Goal: Information Seeking & Learning: Learn about a topic

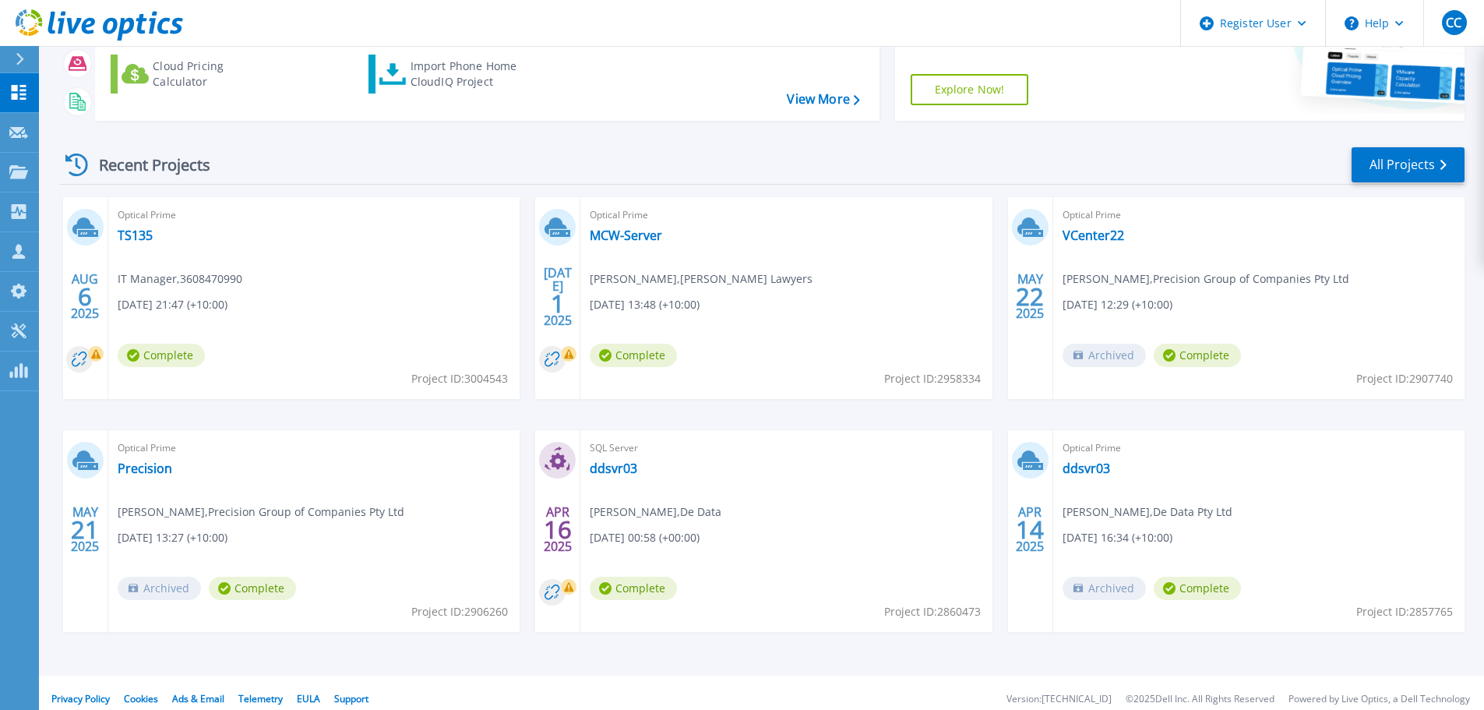
scroll to position [219, 0]
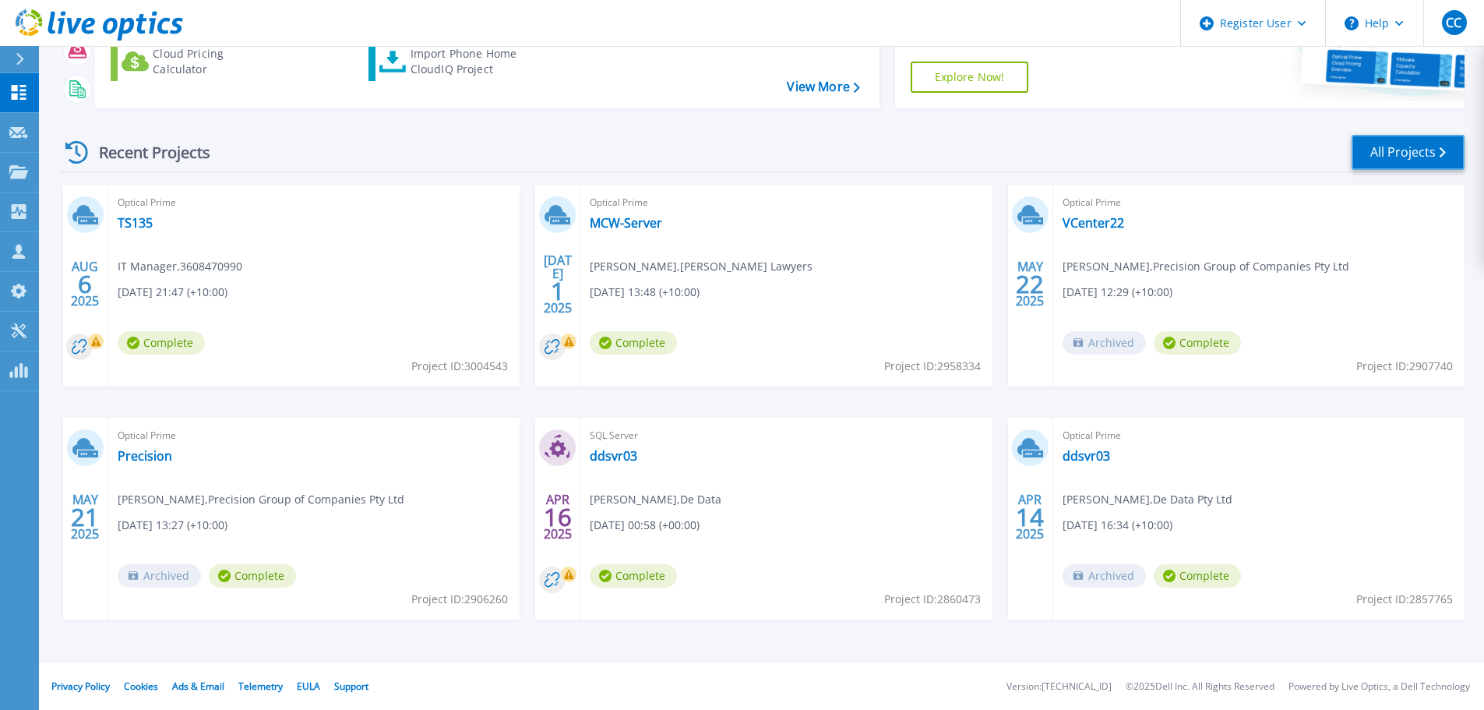
click at [1405, 154] on link "All Projects" at bounding box center [1408, 152] width 113 height 35
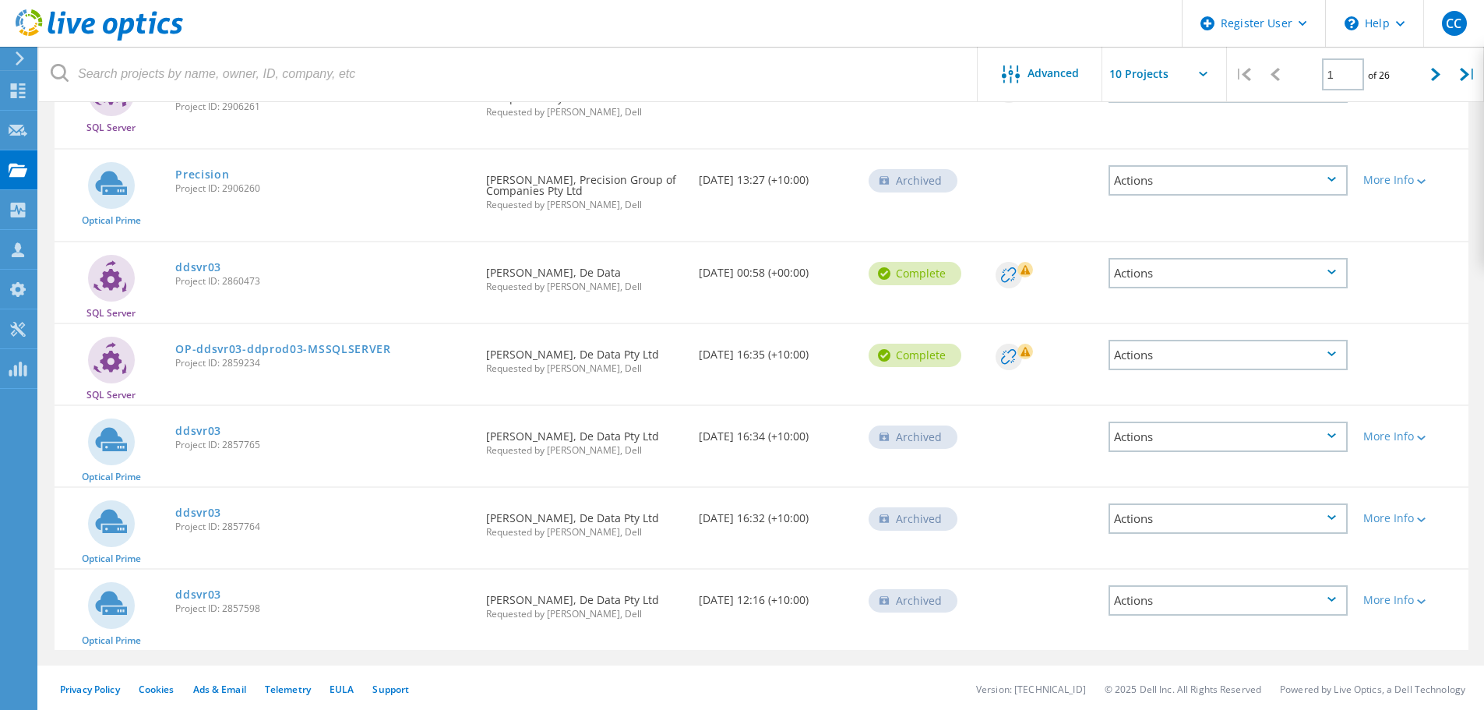
scroll to position [487, 0]
click at [1426, 84] on div at bounding box center [1436, 74] width 32 height 55
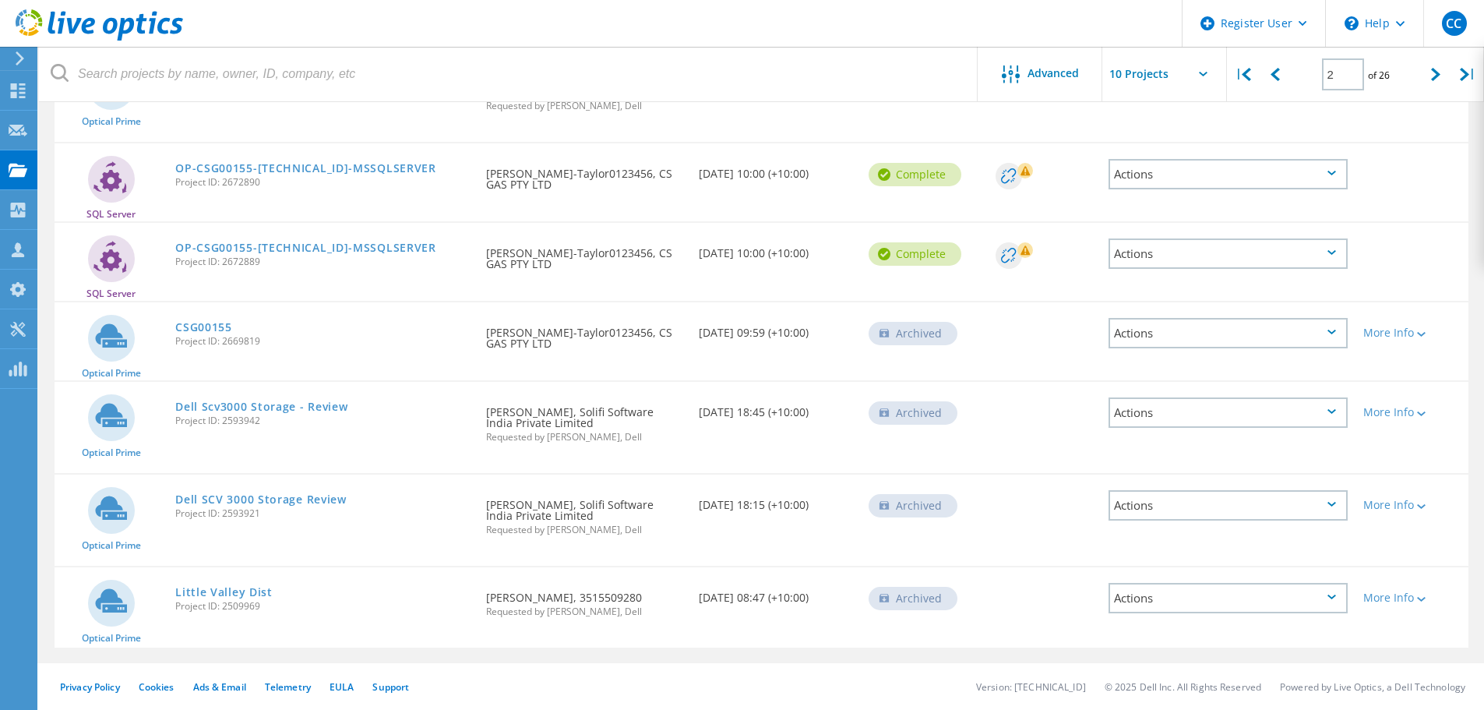
scroll to position [502, 0]
click at [1431, 76] on icon at bounding box center [1435, 74] width 9 height 13
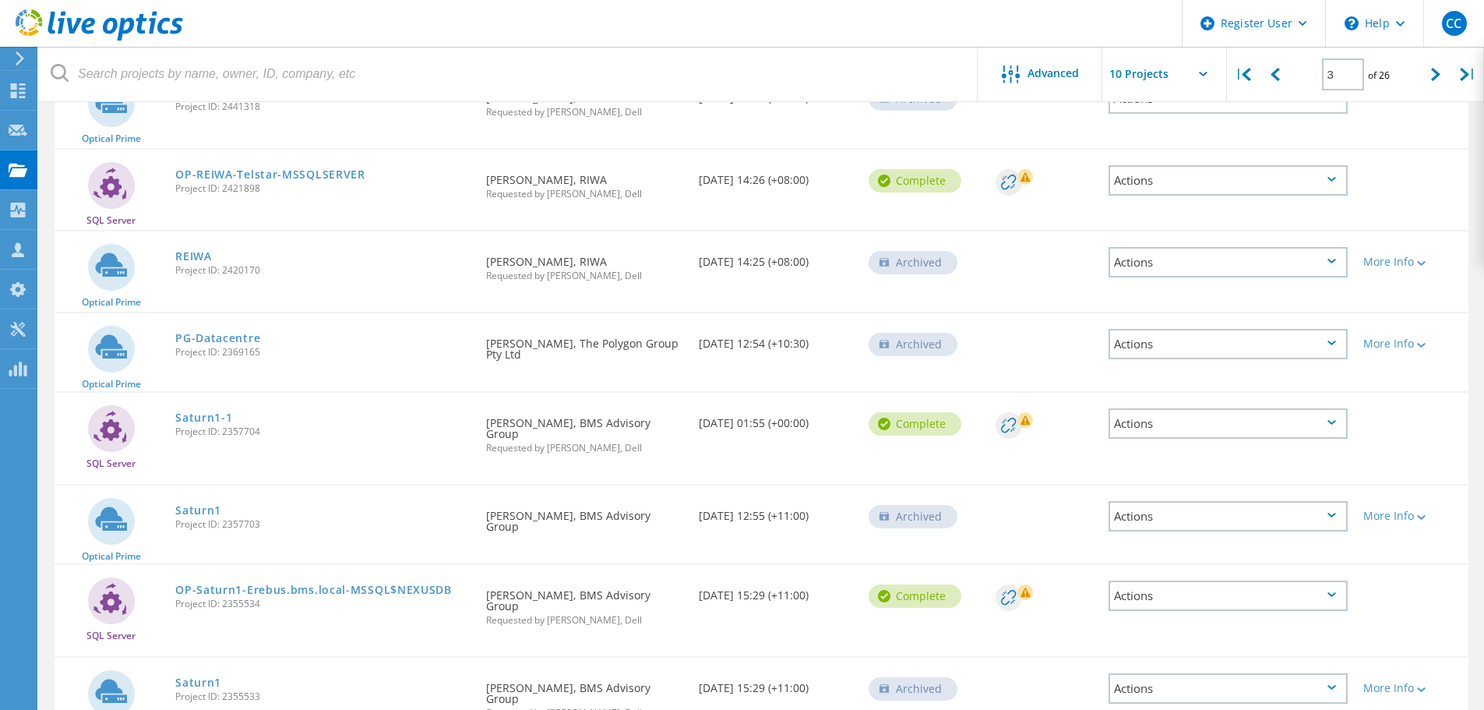
scroll to position [452, 0]
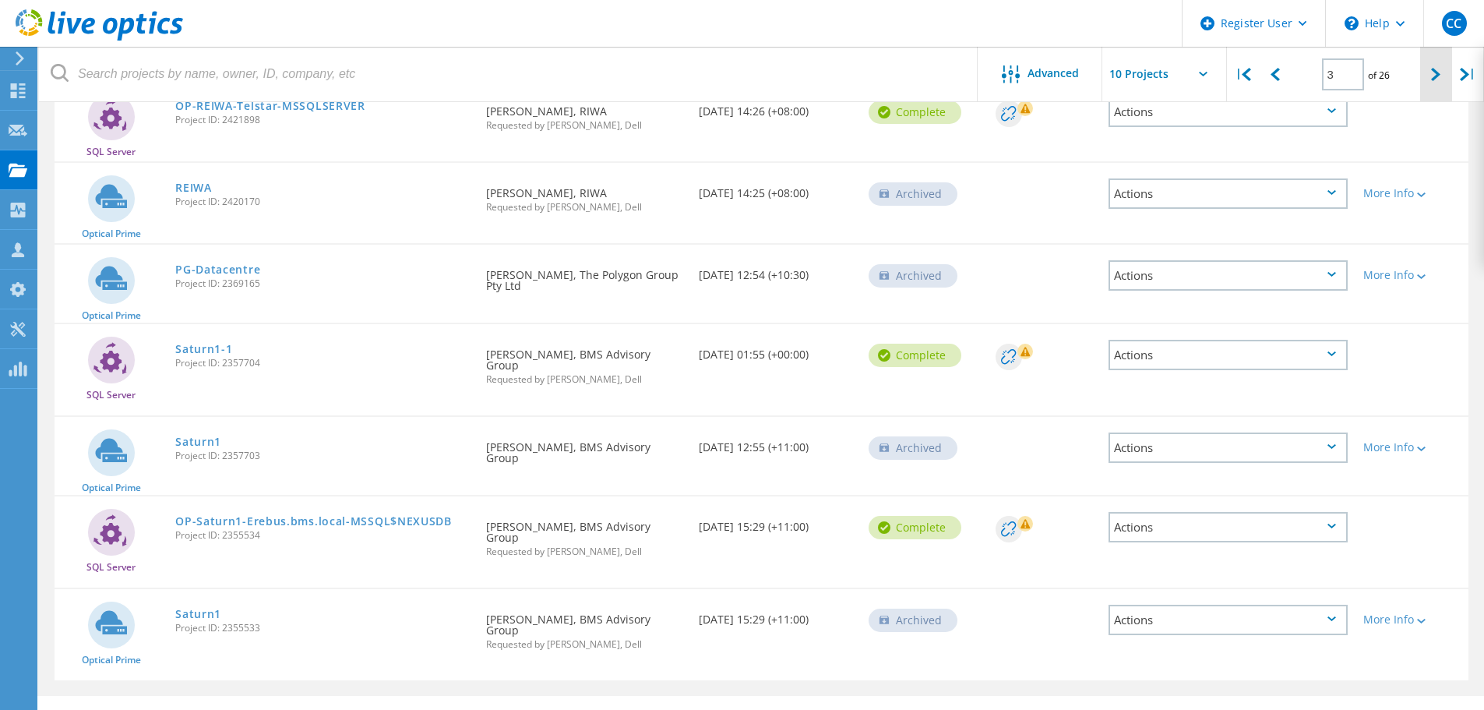
click at [1429, 81] on div at bounding box center [1436, 74] width 32 height 55
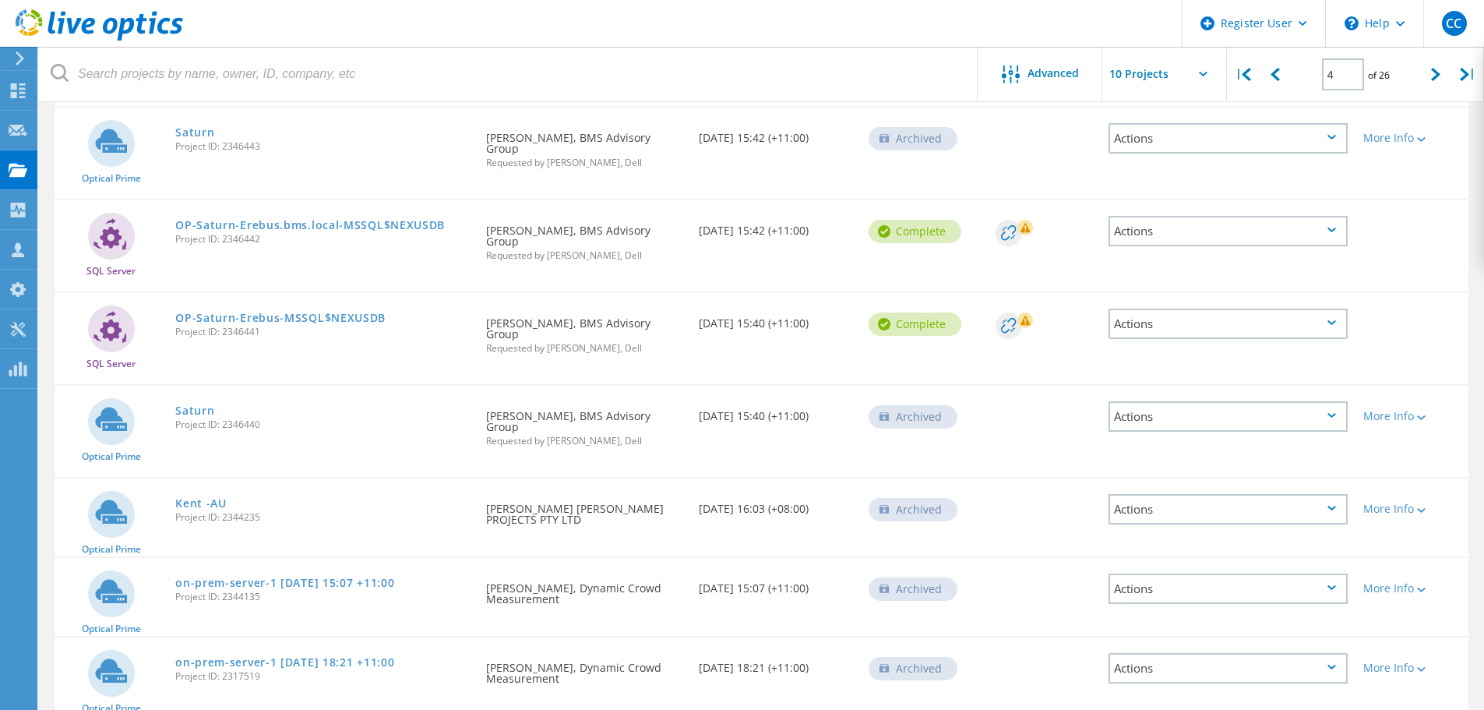
scroll to position [447, 0]
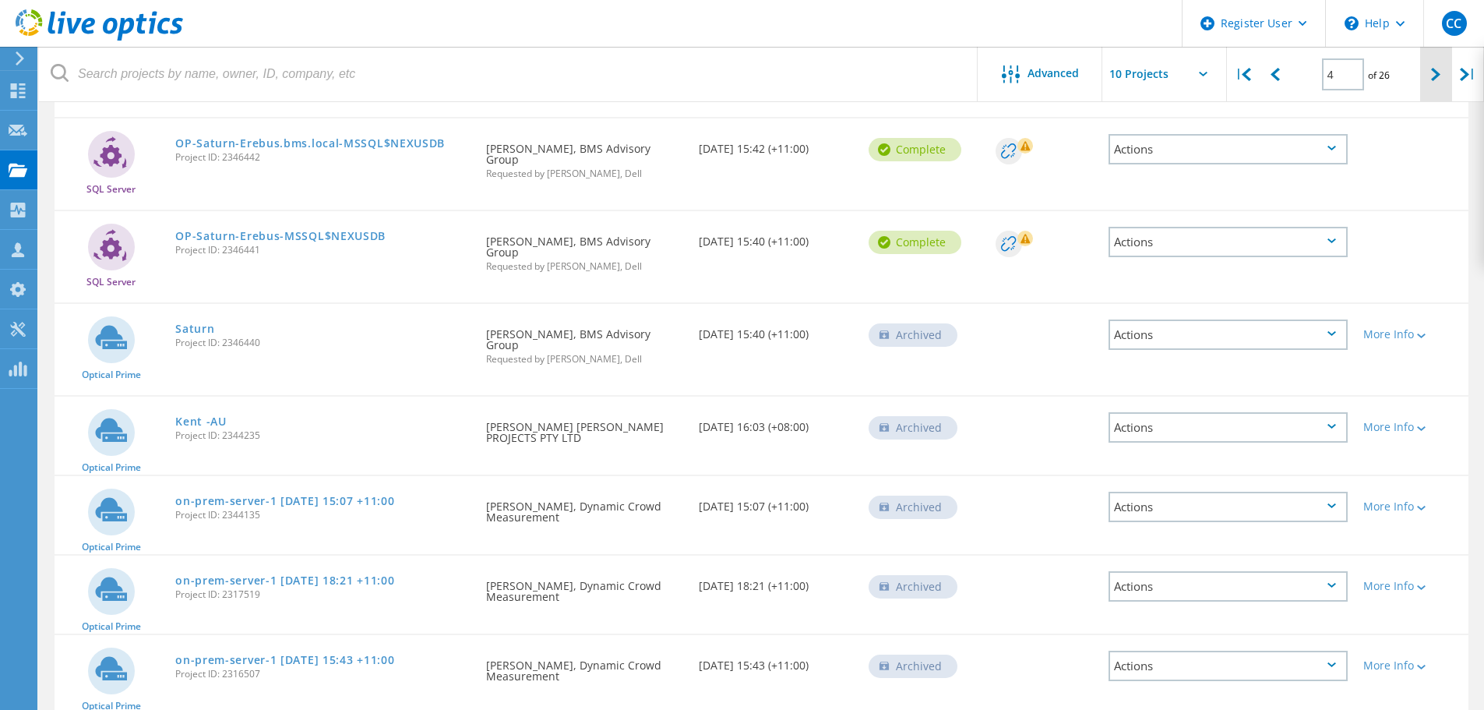
click at [1438, 76] on icon at bounding box center [1435, 74] width 9 height 13
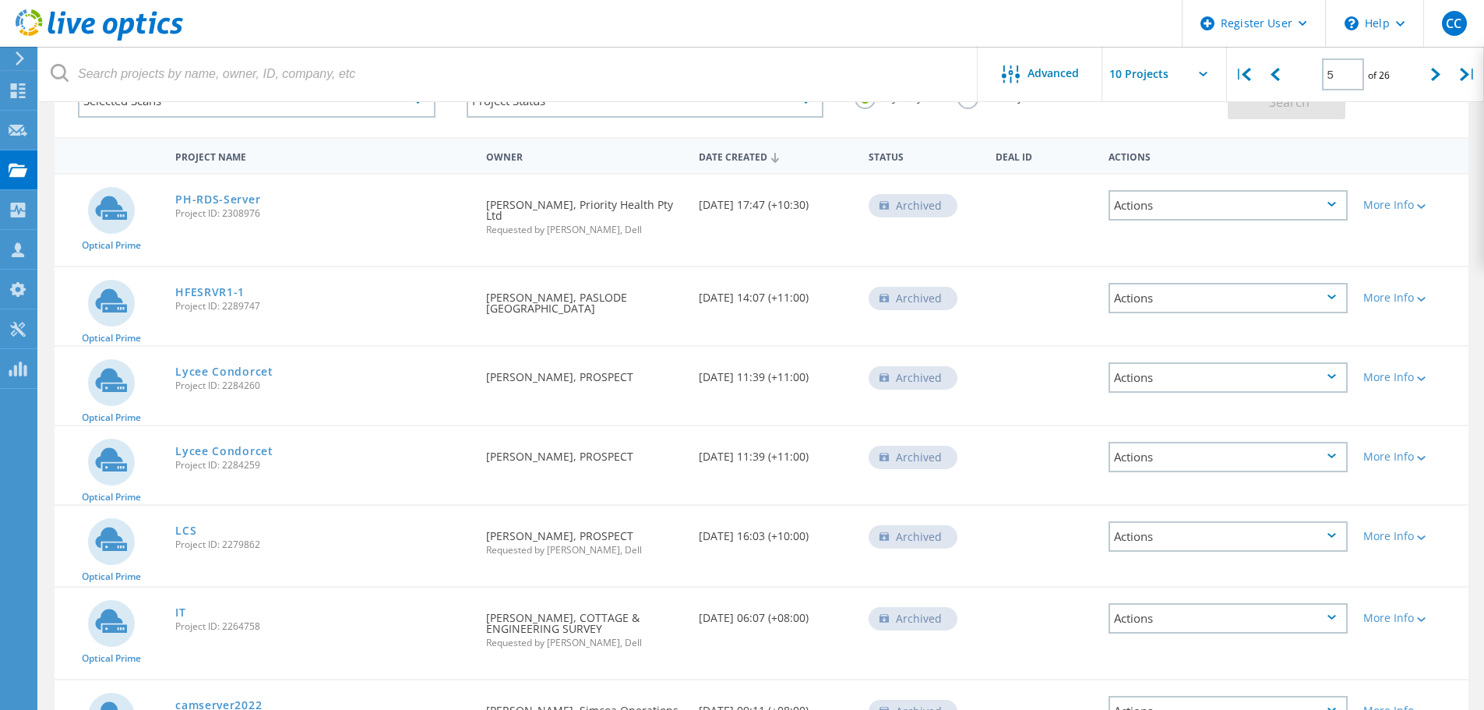
scroll to position [389, 0]
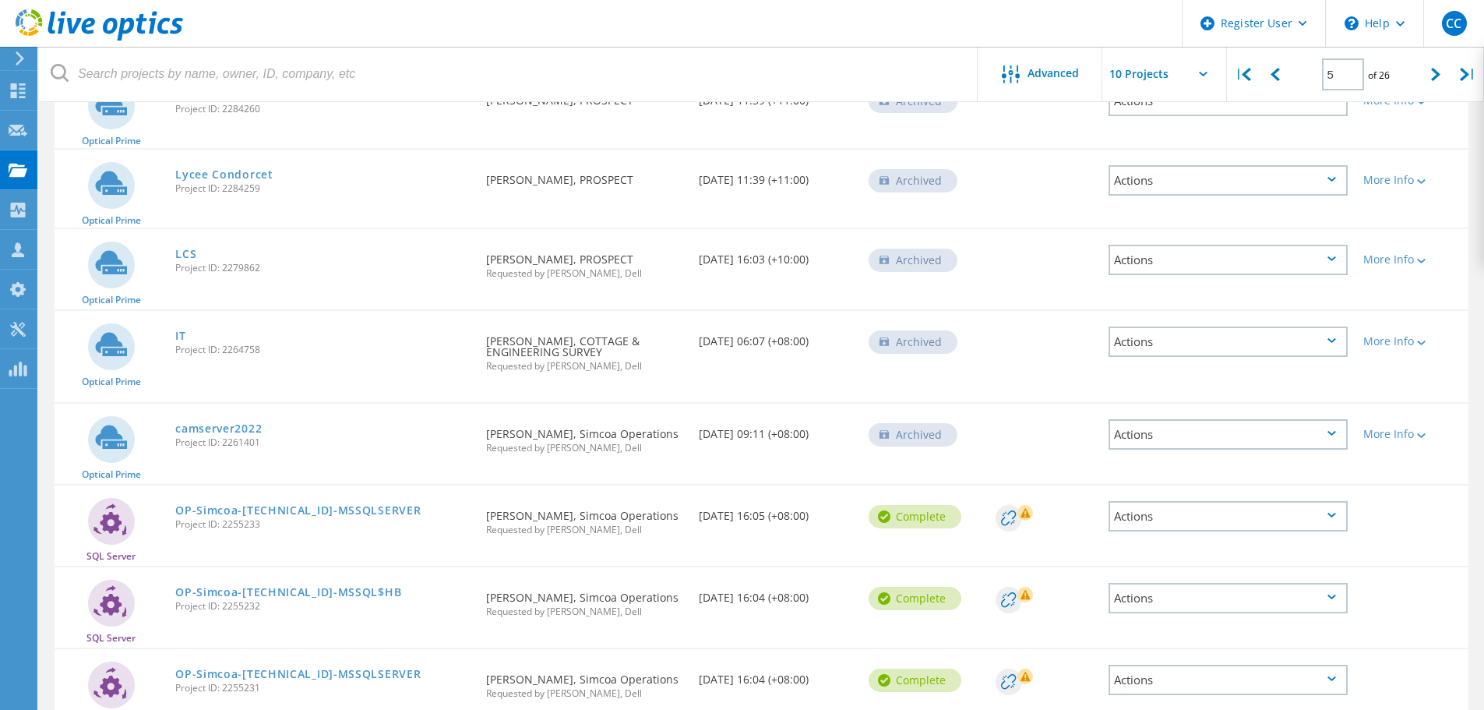
drag, startPoint x: 570, startPoint y: 430, endPoint x: 666, endPoint y: 434, distance: 95.9
click at [666, 434] on div "Requested By Jai Porter-Scott, Simcoa Operations Requested by Chaitanya Chirrav…" at bounding box center [584, 436] width 212 height 65
copy div "Simcoa Operations"
click at [1237, 66] on div "|" at bounding box center [1243, 74] width 32 height 55
type input "1"
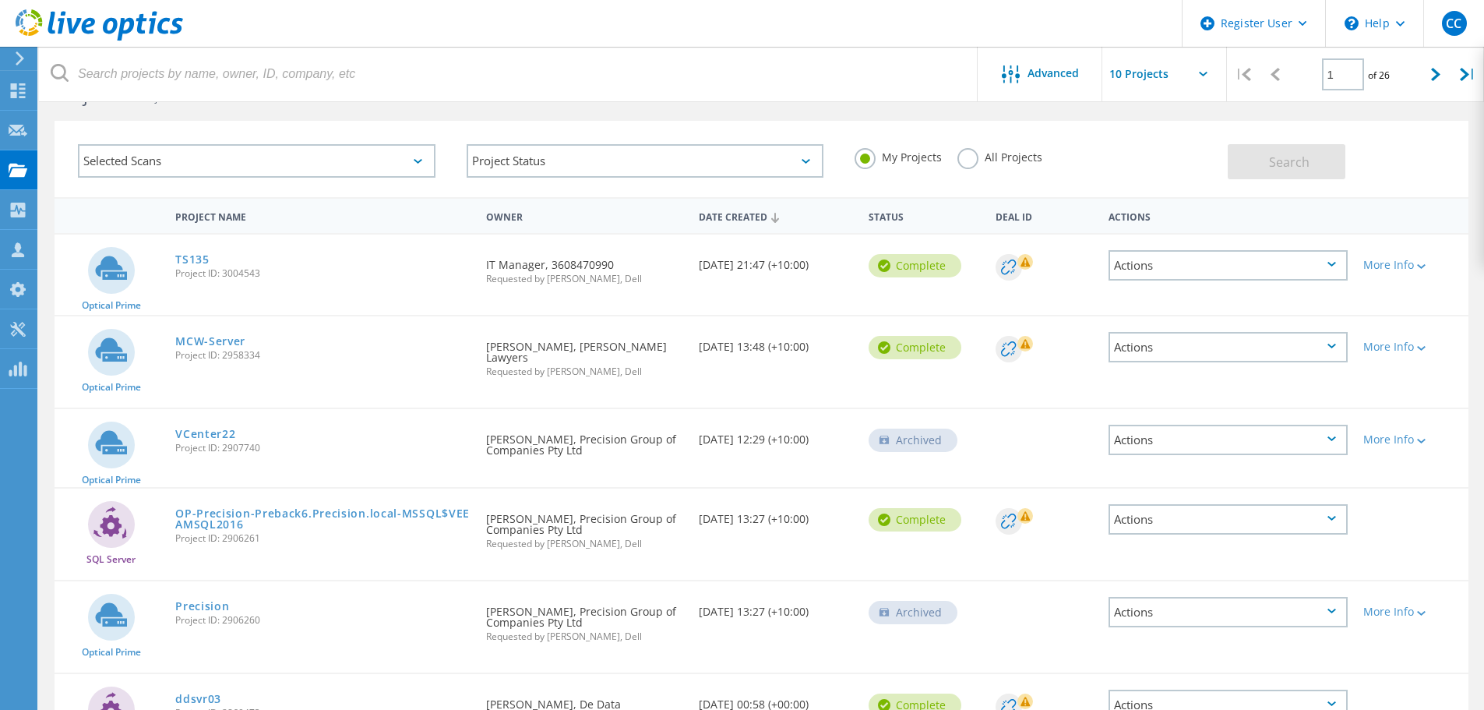
scroll to position [78, 0]
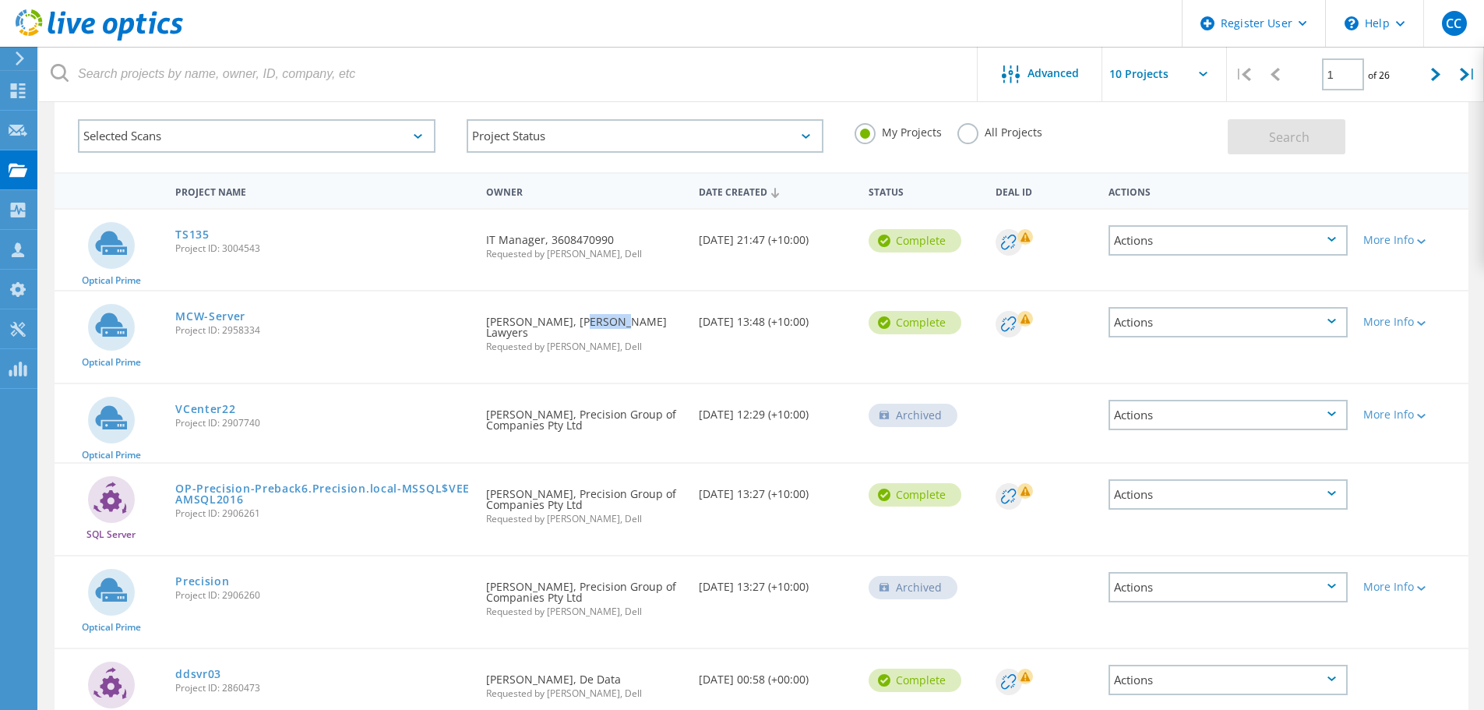
drag, startPoint x: 578, startPoint y: 319, endPoint x: 615, endPoint y: 318, distance: 37.4
click at [615, 318] on div "Requested By Dean Vandenput, McInnes Wilson Lawyers Requested by Chaitanya Chir…" at bounding box center [584, 329] width 212 height 76
drag, startPoint x: 561, startPoint y: 414, endPoint x: 542, endPoint y: 426, distance: 22.5
click at [542, 426] on div "Requested By Roger Hatem, Precision Group of Companies Pty Ltd" at bounding box center [584, 415] width 212 height 62
copy div "Precision Group of Companies"
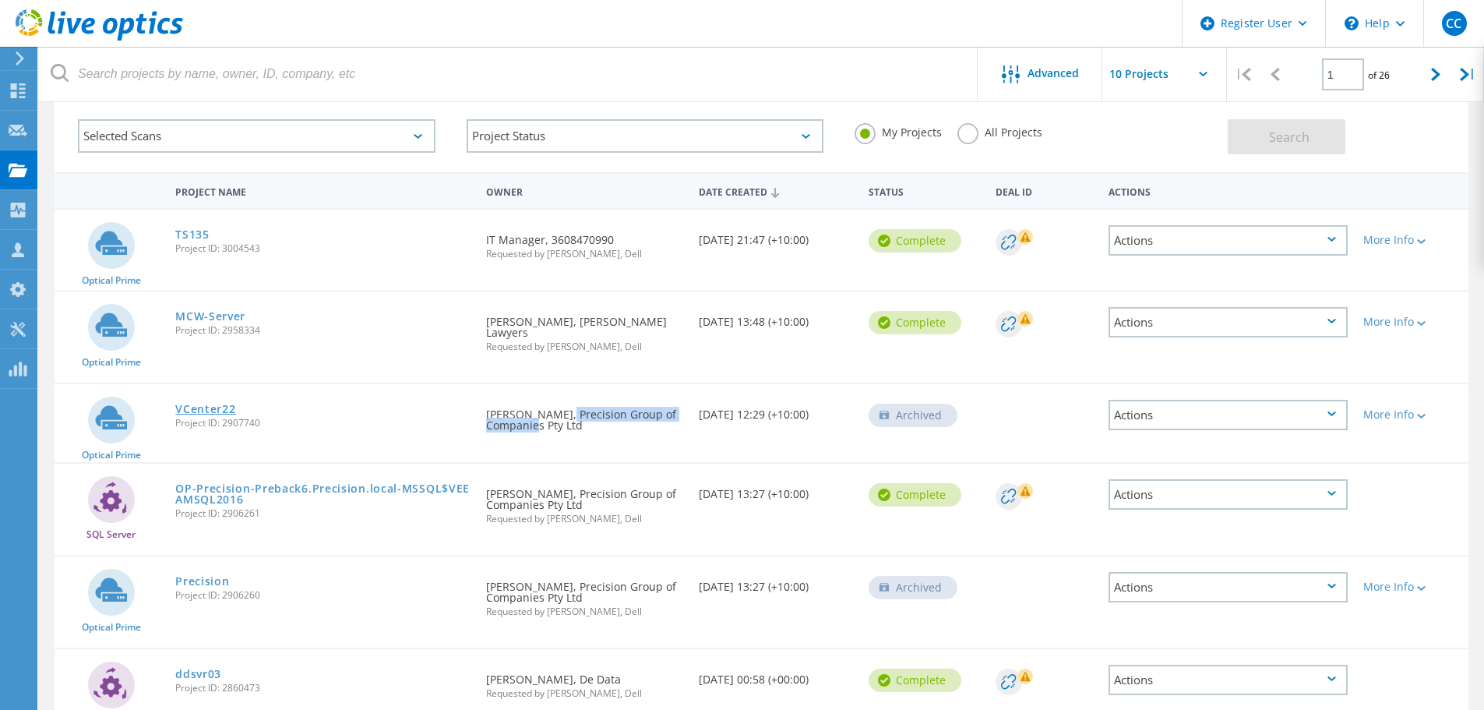
click at [223, 410] on link "VCenter22" at bounding box center [205, 409] width 60 height 11
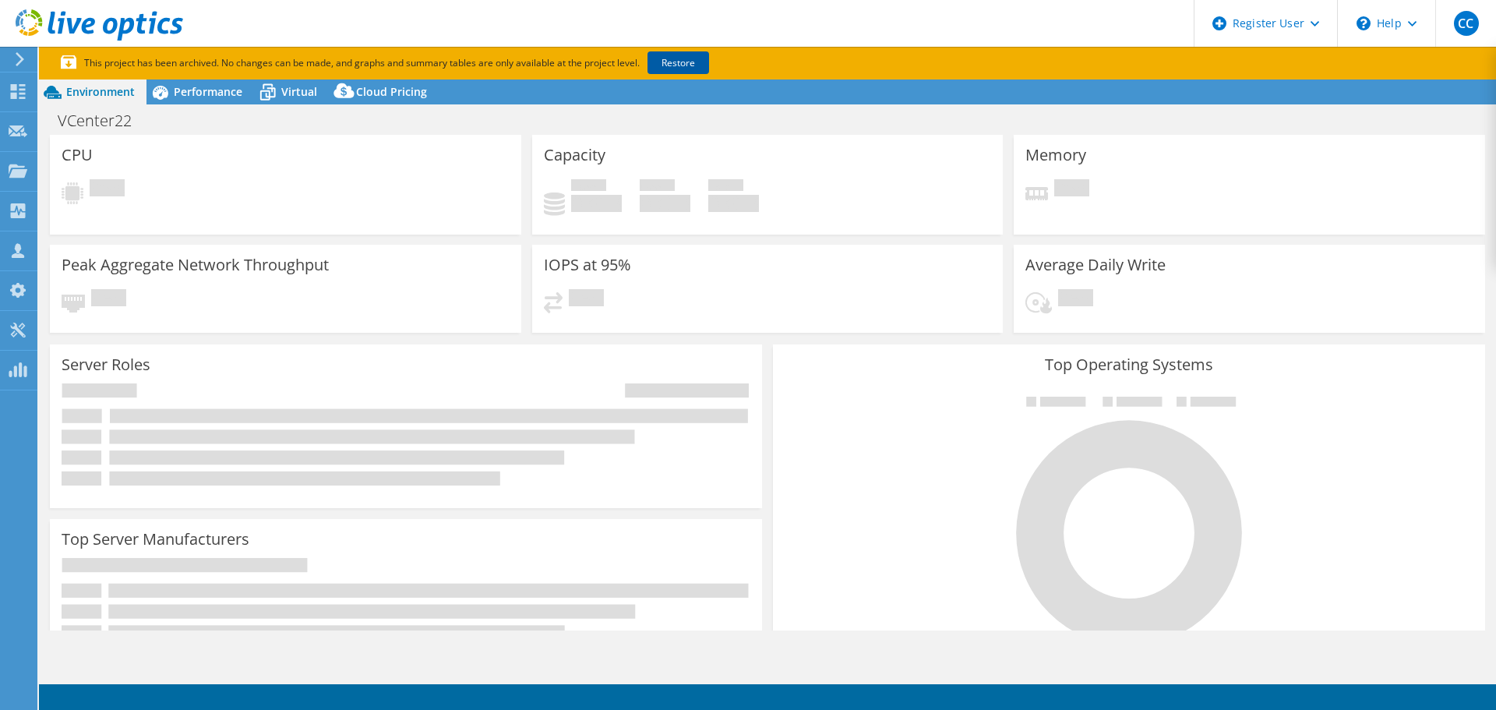
click at [702, 60] on link "Restore" at bounding box center [678, 62] width 62 height 23
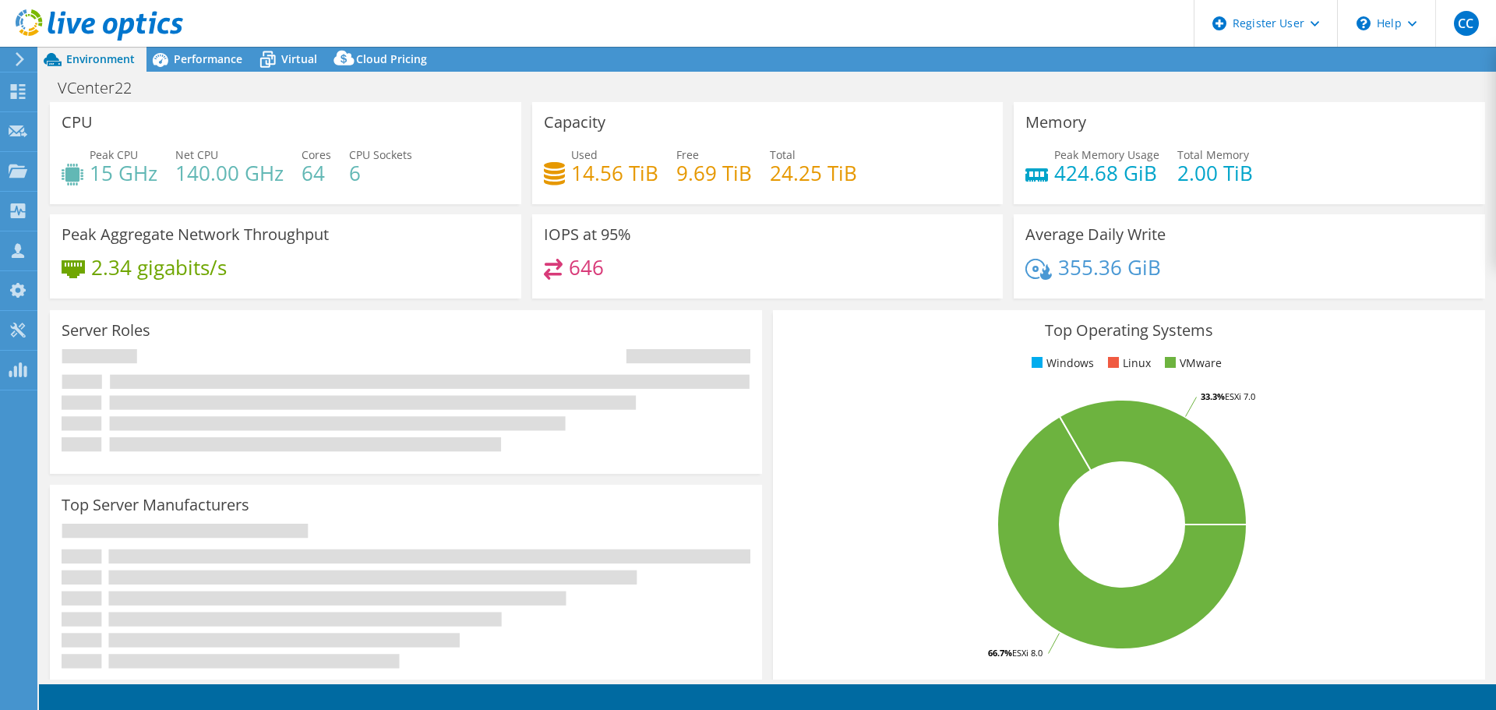
select select "USD"
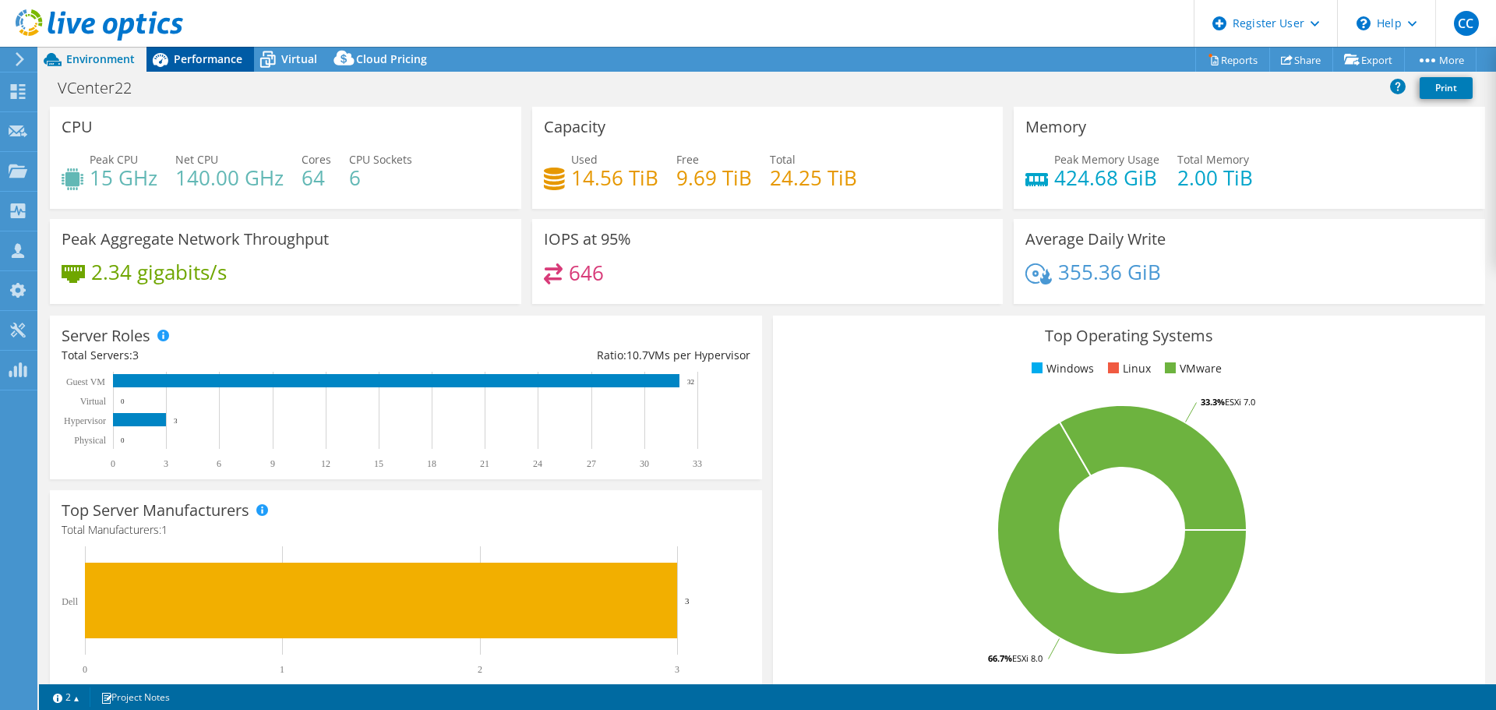
click at [214, 67] on div "Performance" at bounding box center [199, 59] width 107 height 25
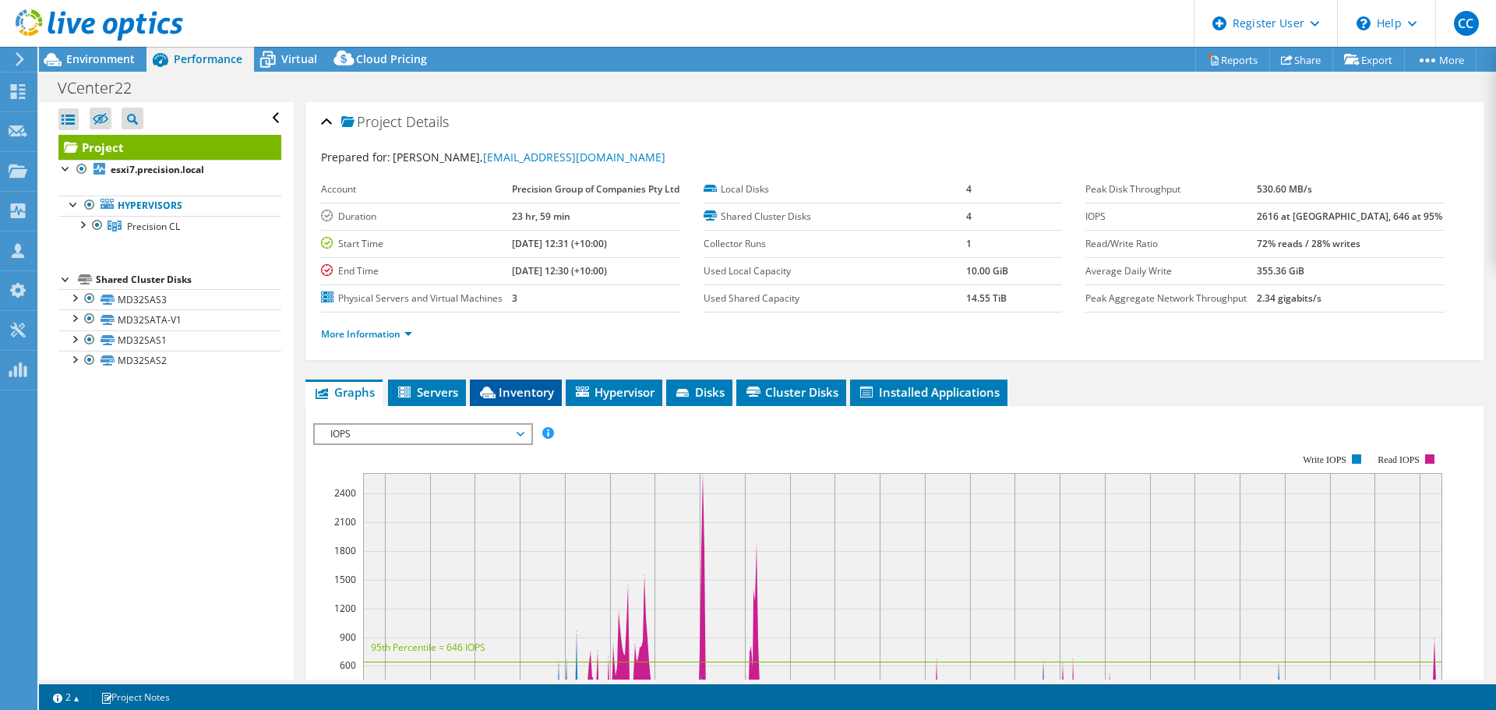
click at [530, 406] on li "Inventory" at bounding box center [516, 392] width 92 height 26
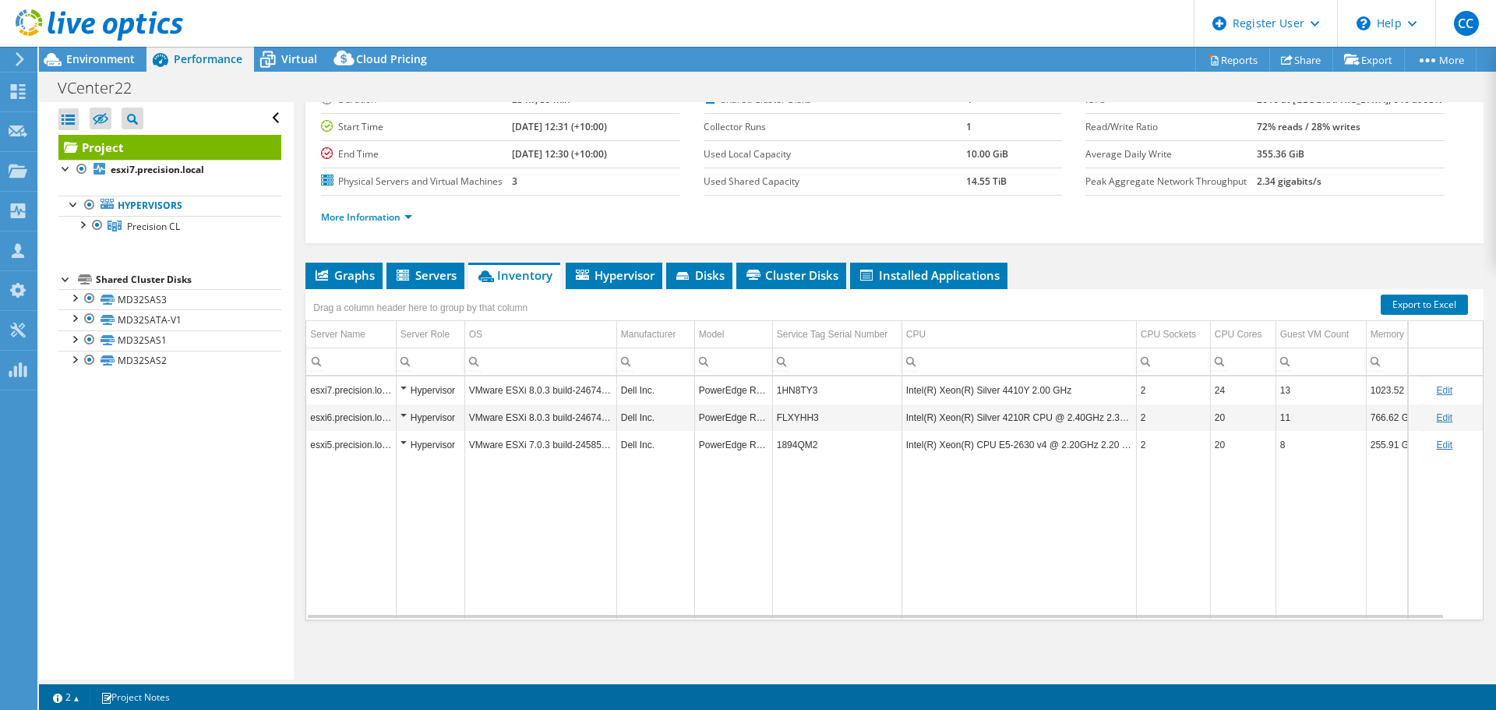
scroll to position [6, 0]
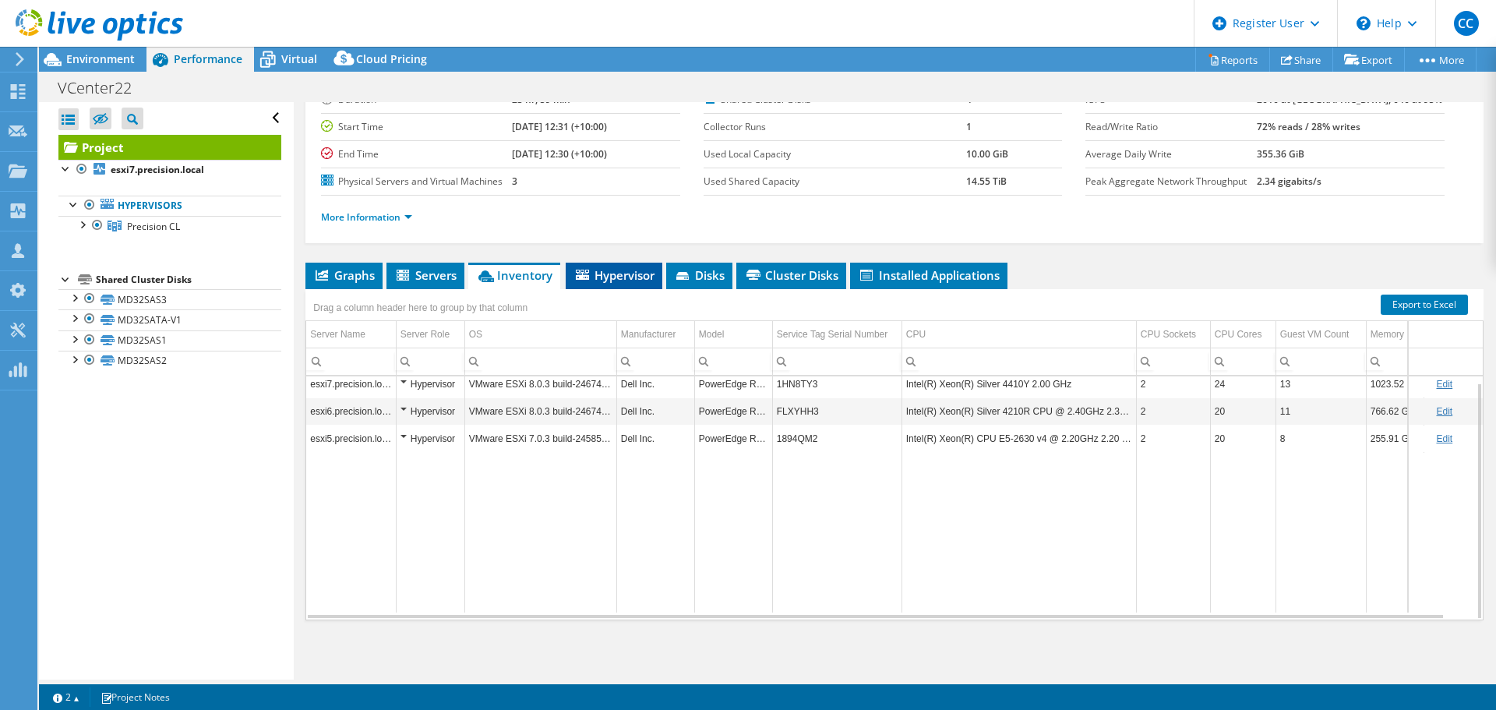
click at [616, 287] on li "Hypervisor" at bounding box center [614, 276] width 97 height 26
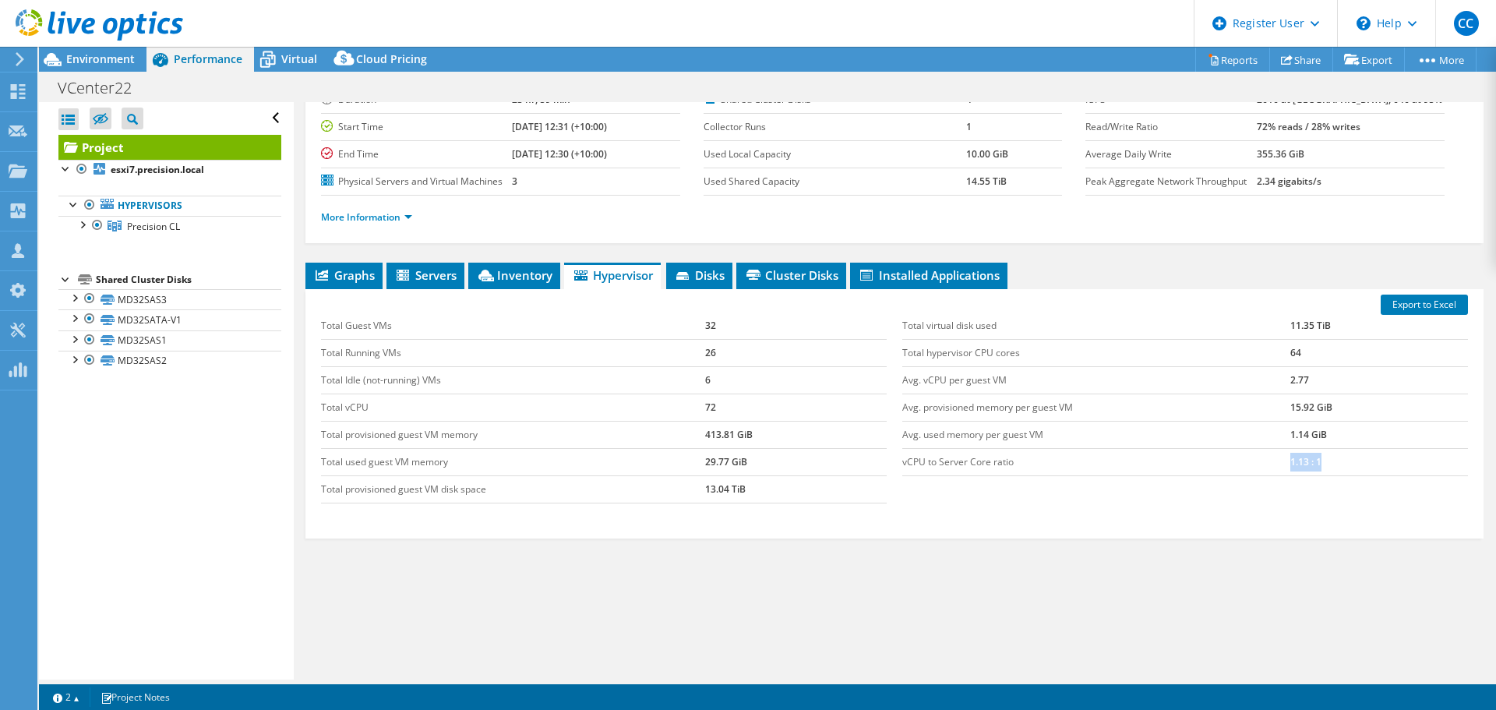
drag, startPoint x: 1349, startPoint y: 467, endPoint x: 1273, endPoint y: 467, distance: 76.3
click at [1273, 467] on tr "vCPU to Server Core ratio 1.13 : 1" at bounding box center [1185, 461] width 566 height 27
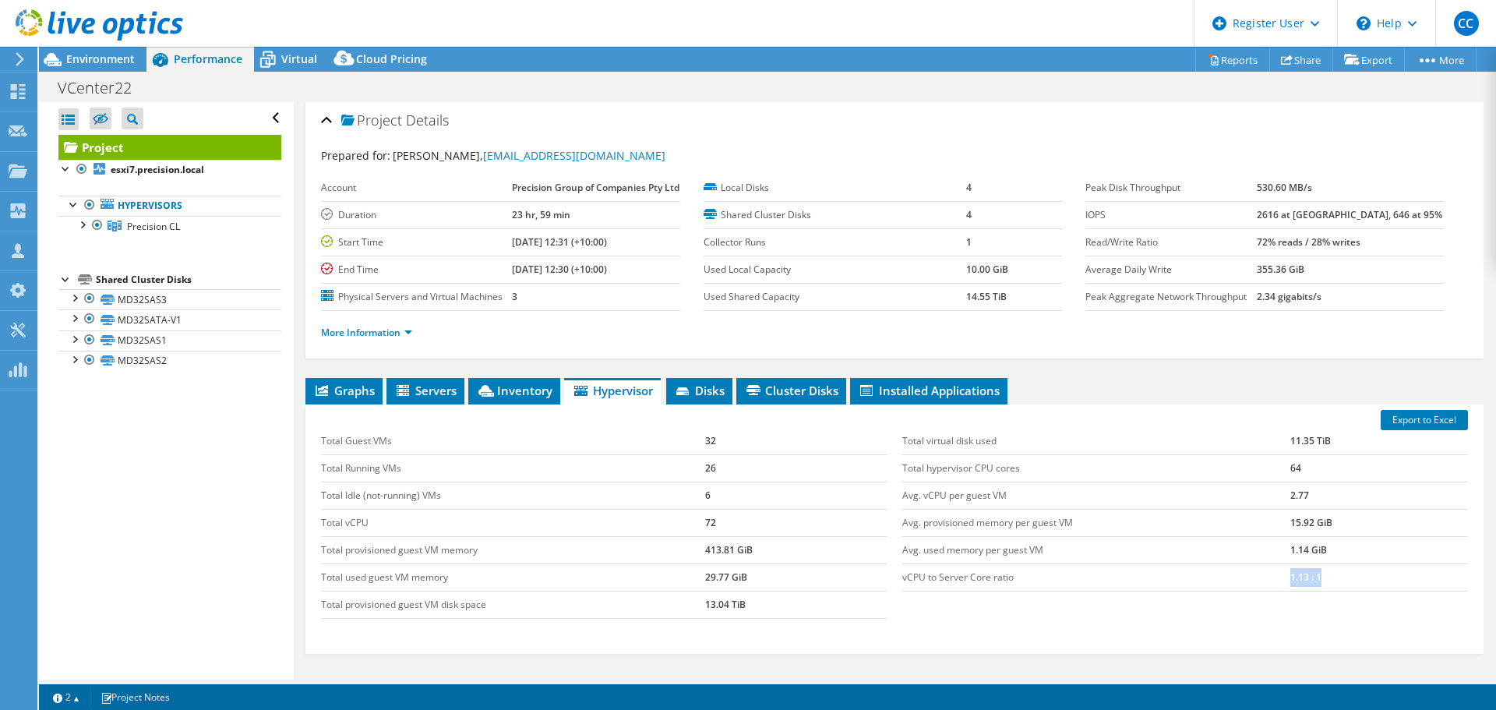
scroll to position [0, 0]
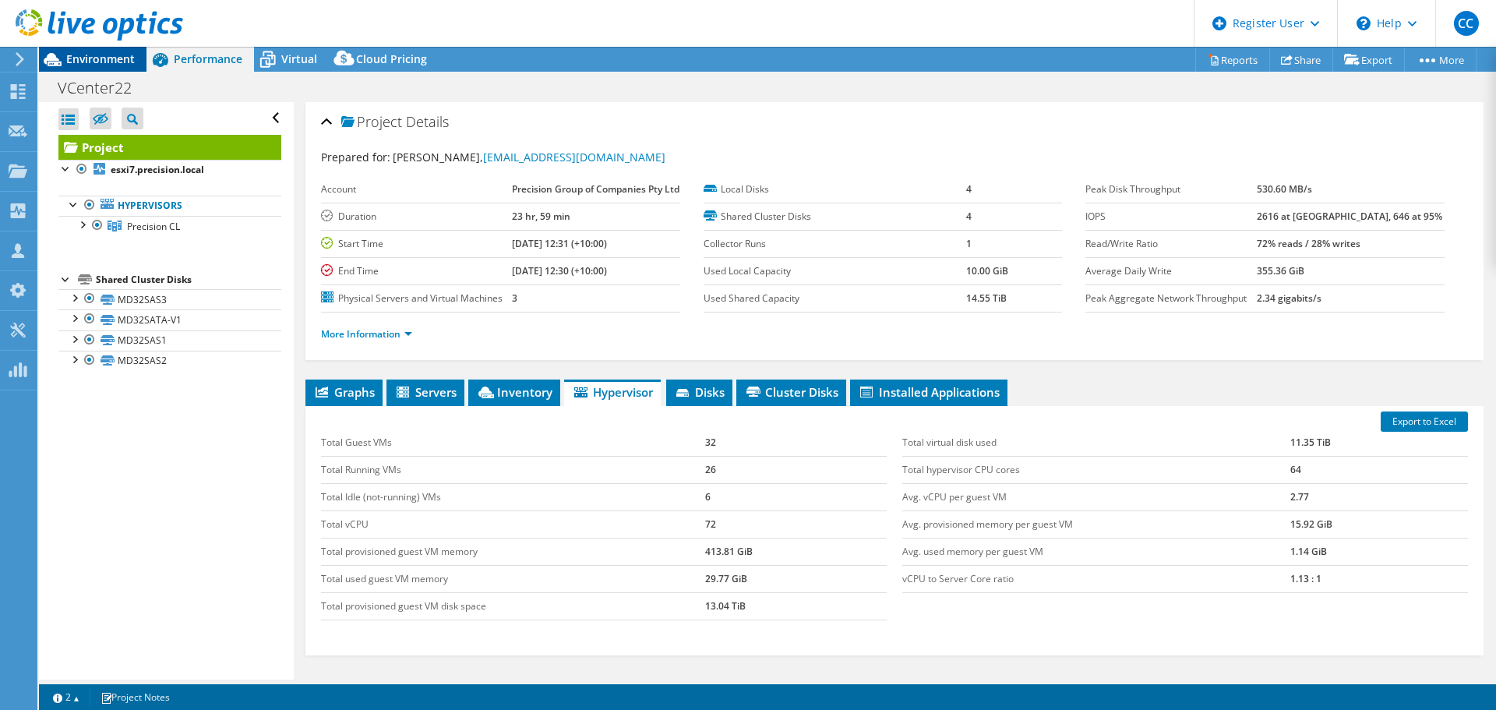
click at [98, 59] on span "Environment" at bounding box center [100, 58] width 69 height 15
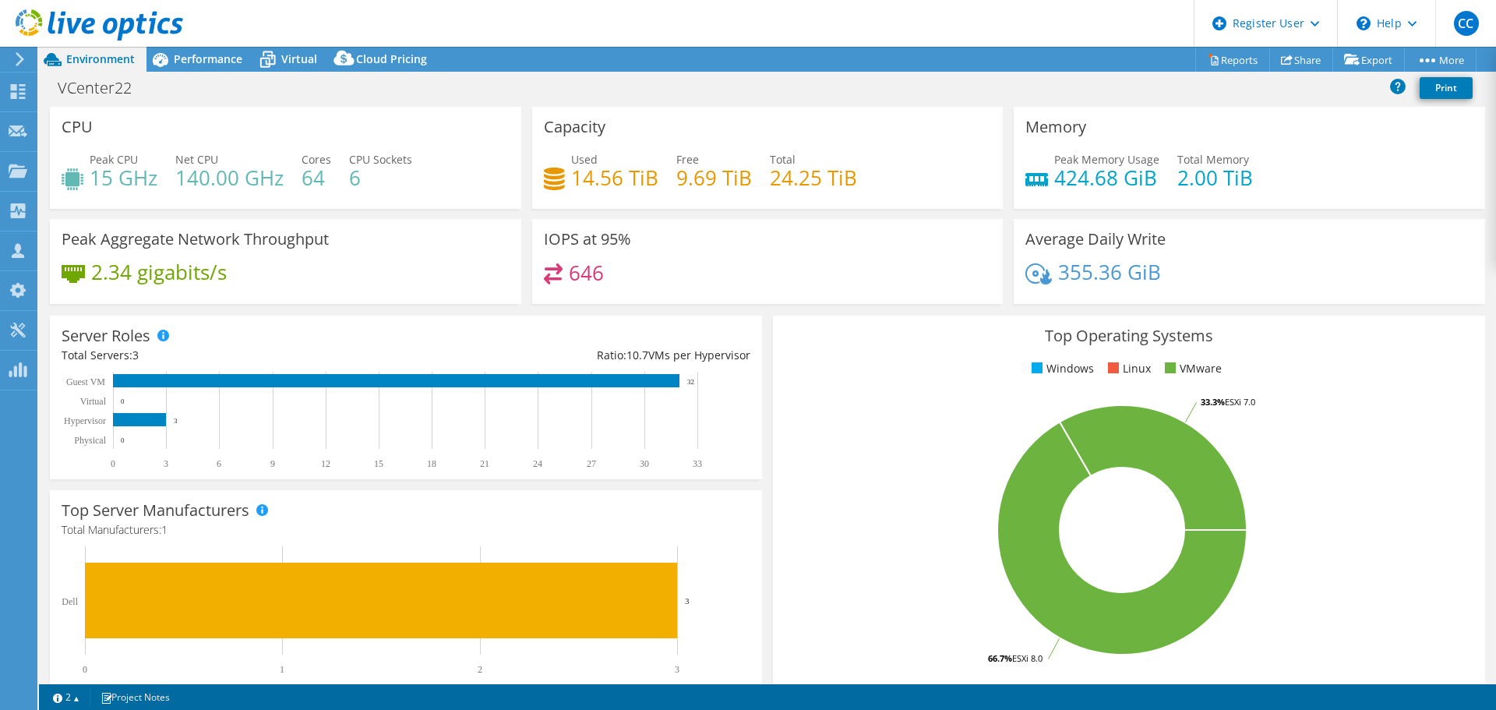
click at [1363, 405] on rect at bounding box center [1121, 529] width 675 height 273
click at [19, 172] on use at bounding box center [18, 170] width 19 height 13
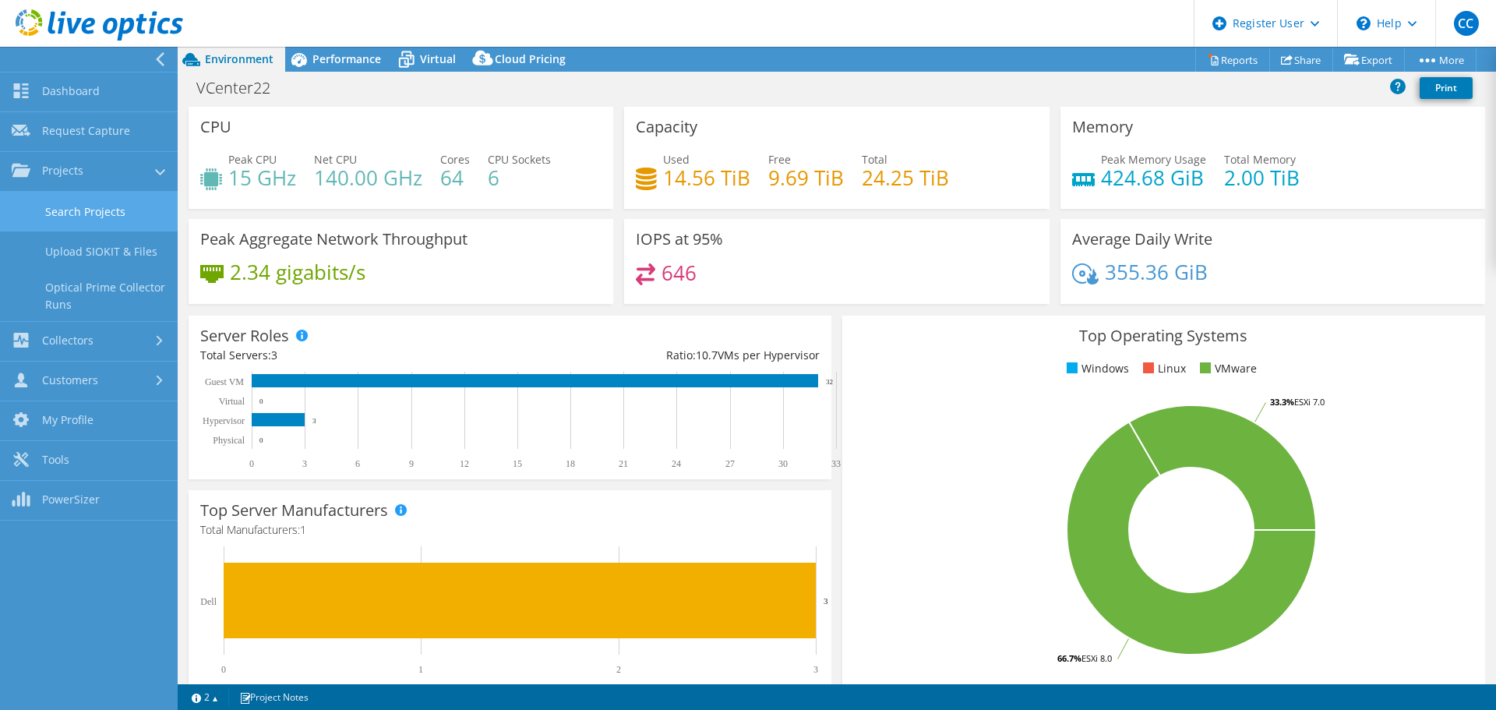
click at [104, 214] on link "Search Projects" at bounding box center [89, 212] width 178 height 40
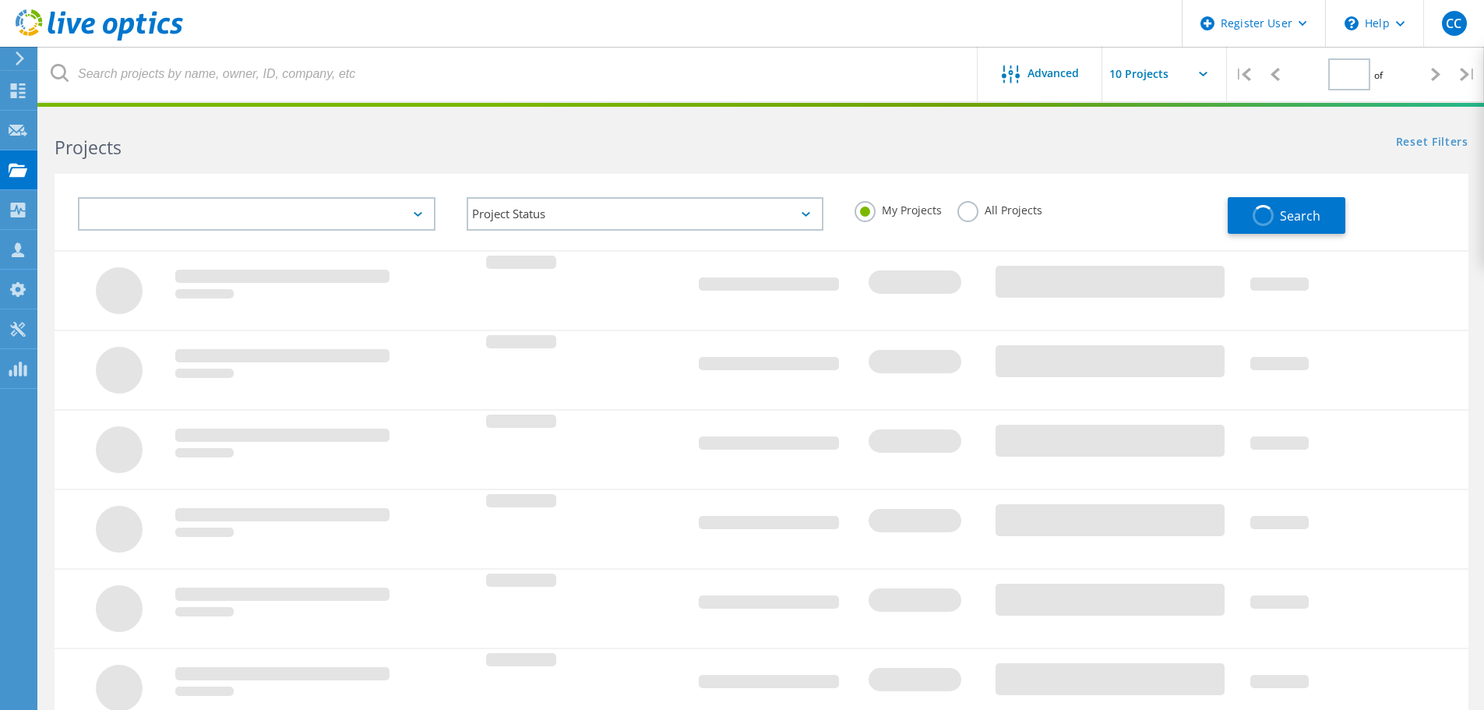
type input "1"
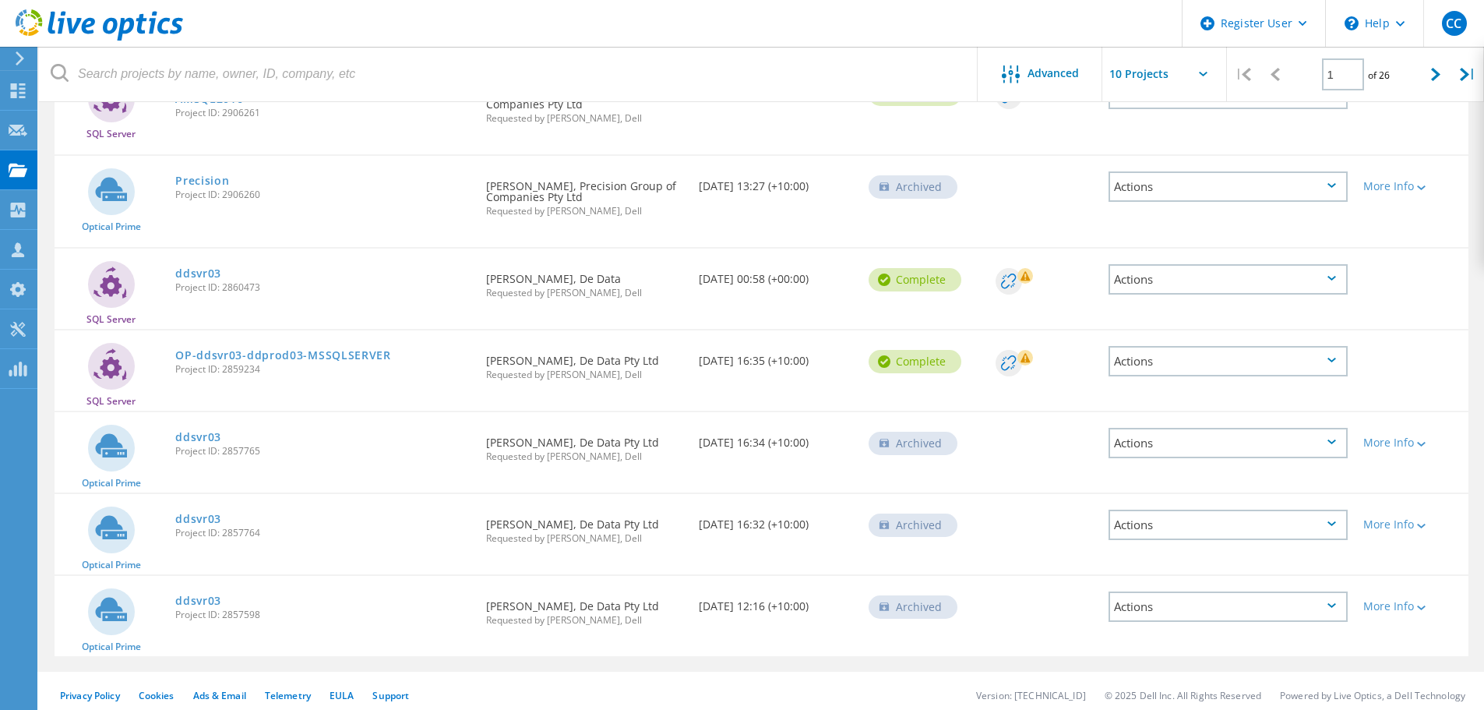
scroll to position [487, 0]
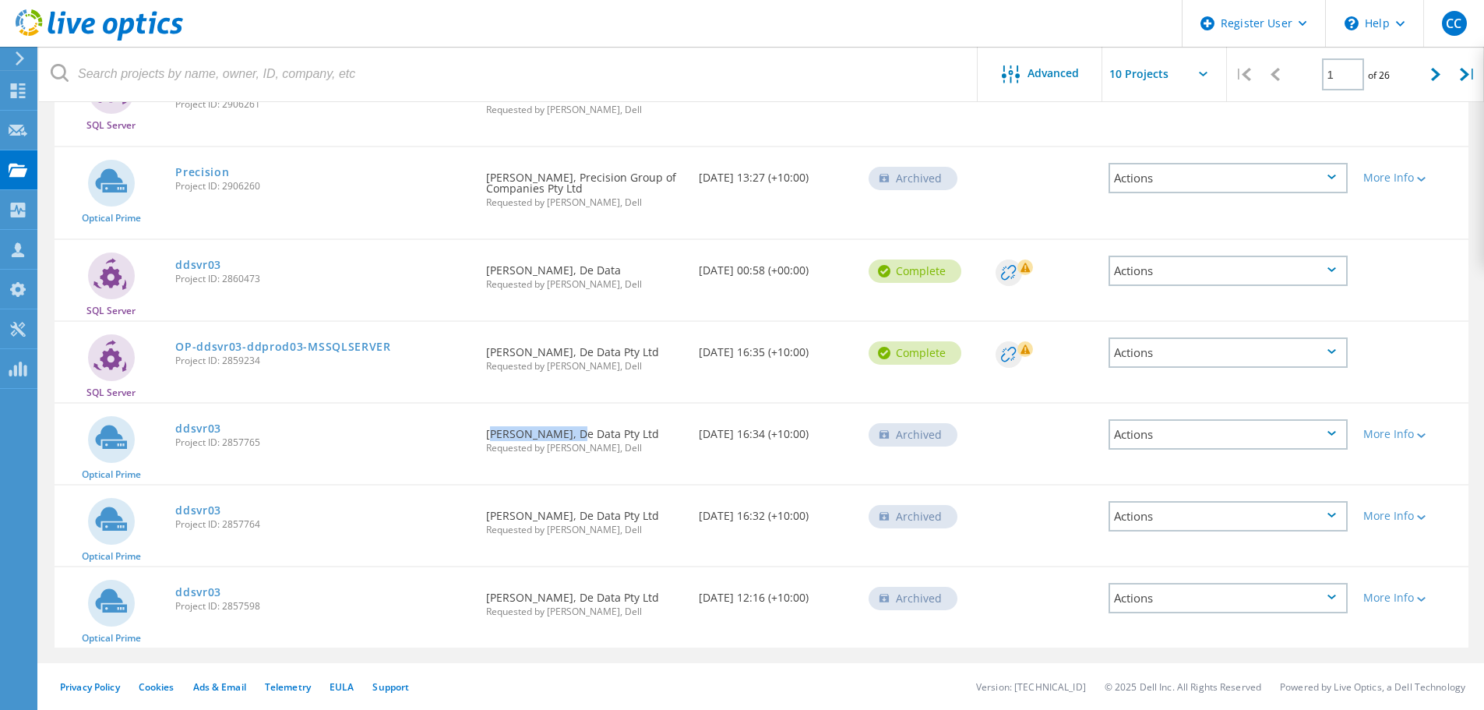
drag, startPoint x: 570, startPoint y: 430, endPoint x: 486, endPoint y: 426, distance: 84.2
click at [486, 426] on div "Requested By [PERSON_NAME], De Data Pty Ltd Requested by [PERSON_NAME], Dell" at bounding box center [584, 436] width 212 height 65
copy div "[PERSON_NAME]"
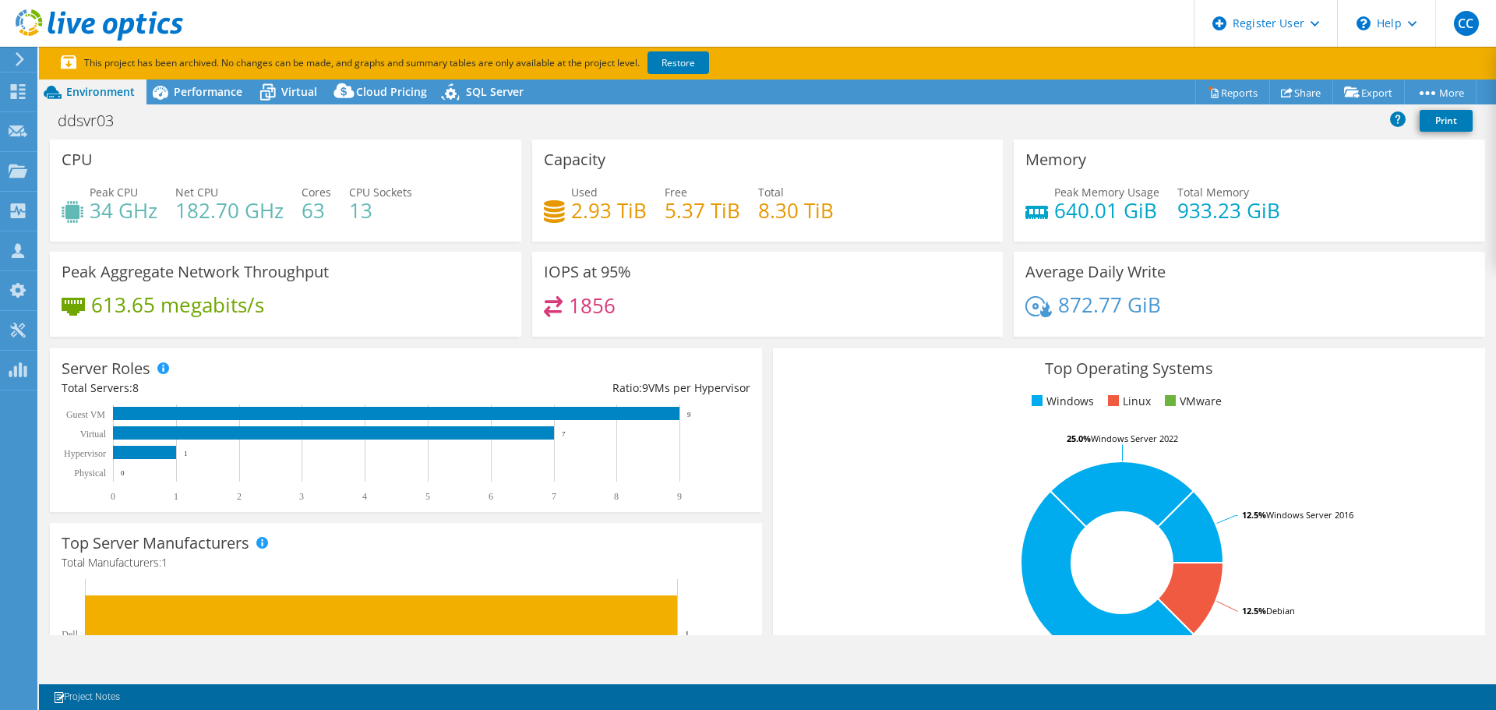
select select "USD"
